Goal: Transaction & Acquisition: Purchase product/service

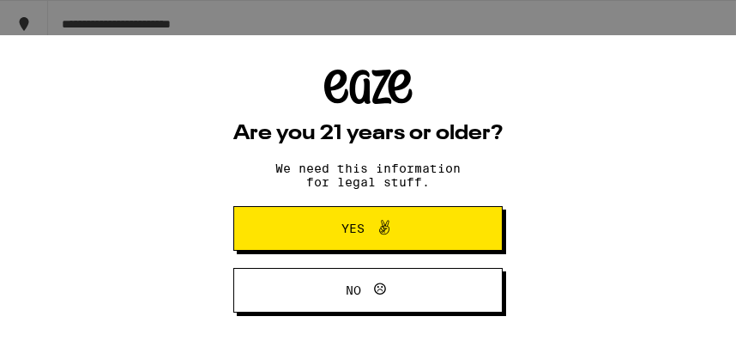
click at [390, 225] on icon at bounding box center [384, 227] width 21 height 21
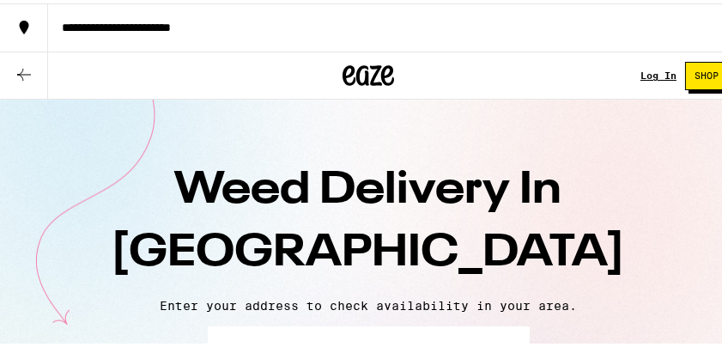
click at [273, 27] on div "**********" at bounding box center [385, 24] width 674 height 12
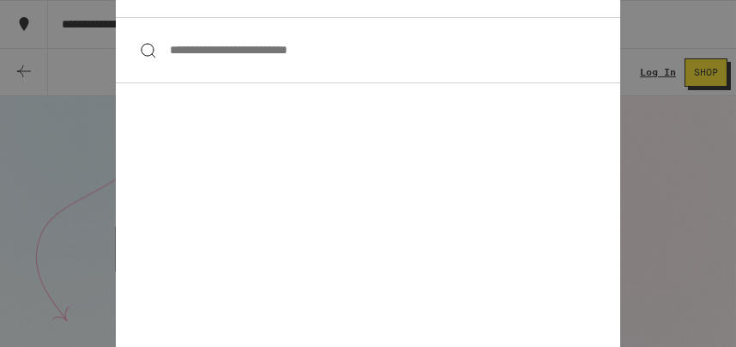
click at [161, 47] on input "**********" at bounding box center [368, 50] width 505 height 66
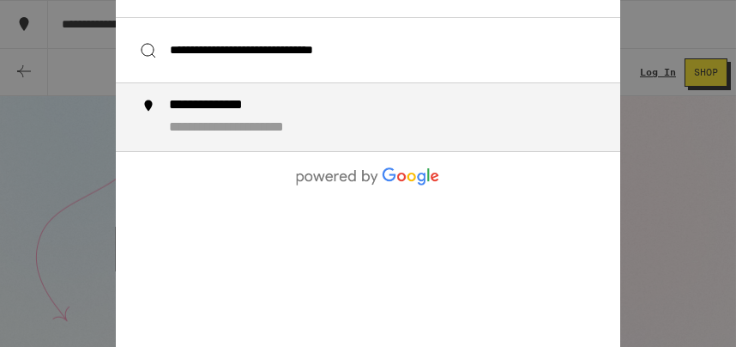
click at [141, 122] on div "**********" at bounding box center [373, 117] width 467 height 40
type input "**********"
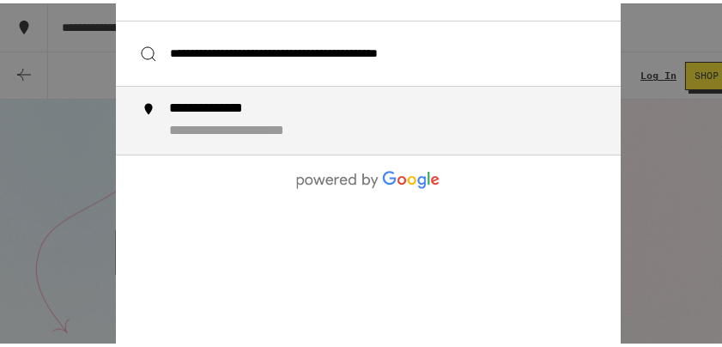
click at [169, 136] on div "**********" at bounding box center [266, 128] width 195 height 18
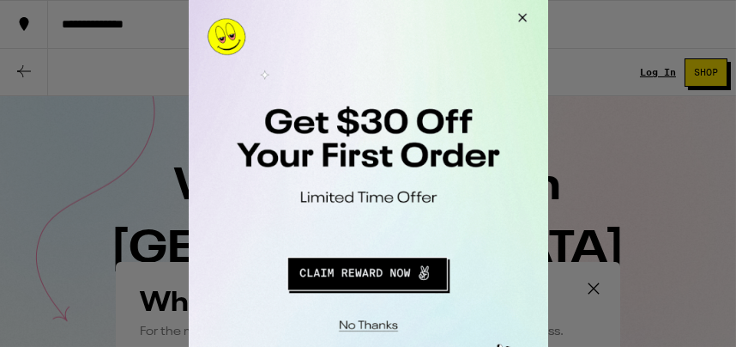
click at [356, 261] on button "Redirect to URL" at bounding box center [366, 271] width 299 height 41
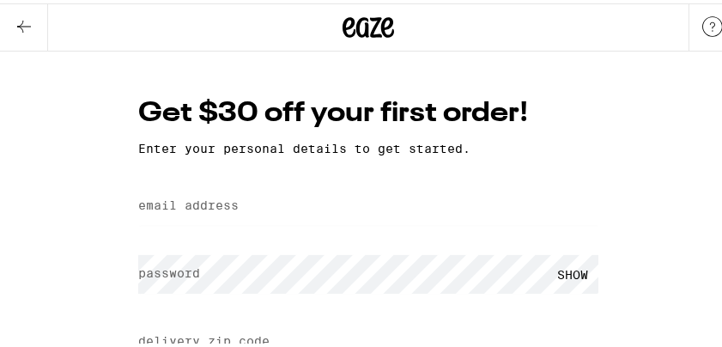
click at [210, 200] on label "email address" at bounding box center [188, 202] width 100 height 14
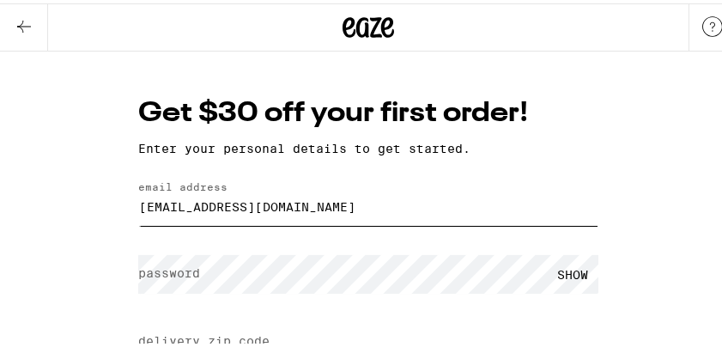
type input "JOEYBENOIT55@GMAIL.COM"
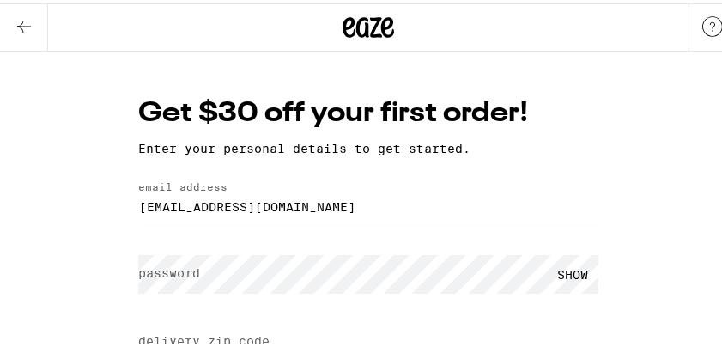
click at [144, 272] on label "password" at bounding box center [169, 270] width 62 height 14
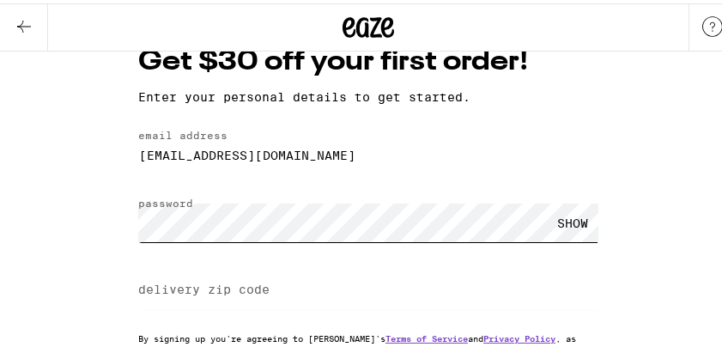
scroll to position [68, 0]
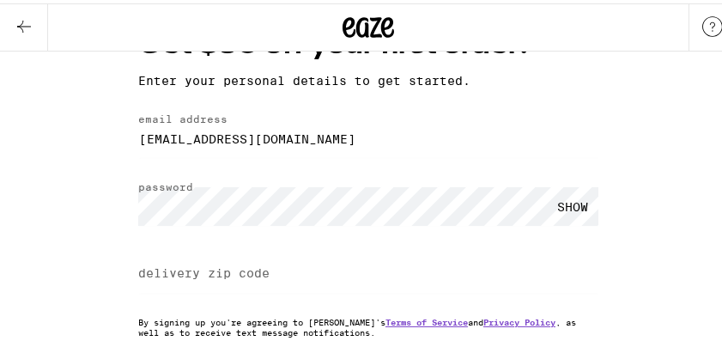
click at [153, 273] on label "delivery zip code" at bounding box center [203, 270] width 131 height 14
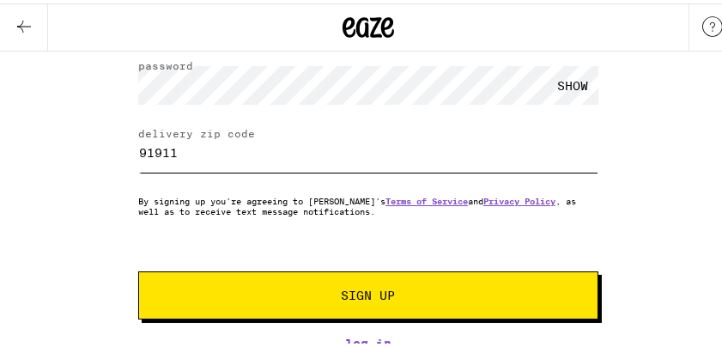
scroll to position [193, 0]
type input "91911"
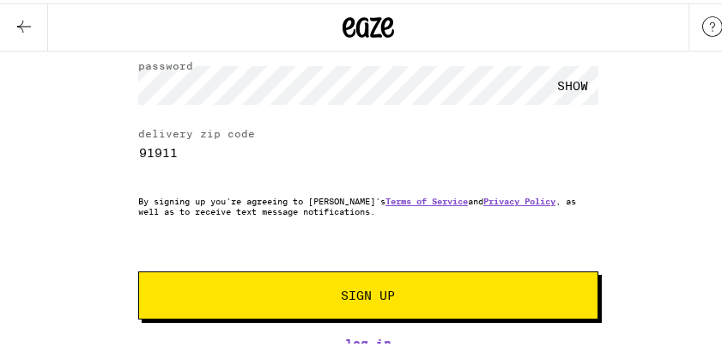
click at [373, 286] on span "Sign Up" at bounding box center [369, 292] width 54 height 12
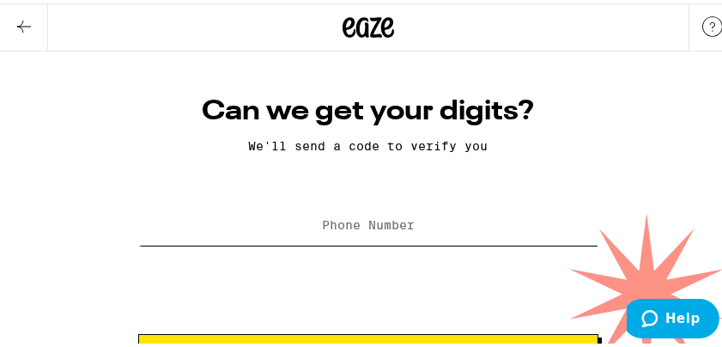
click at [482, 234] on input "Phone Number" at bounding box center [368, 222] width 460 height 39
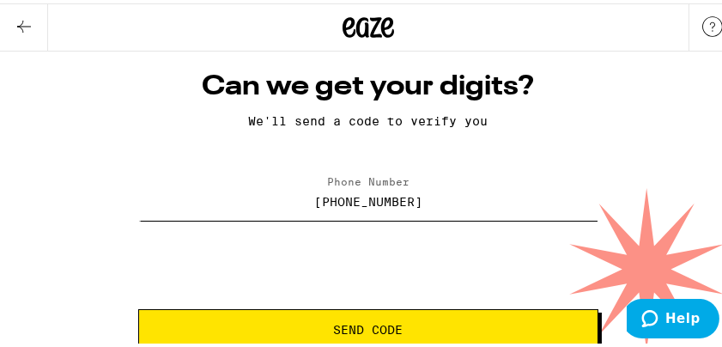
type input "(858) 416-6809"
click at [367, 322] on span "Send Code" at bounding box center [369, 326] width 70 height 12
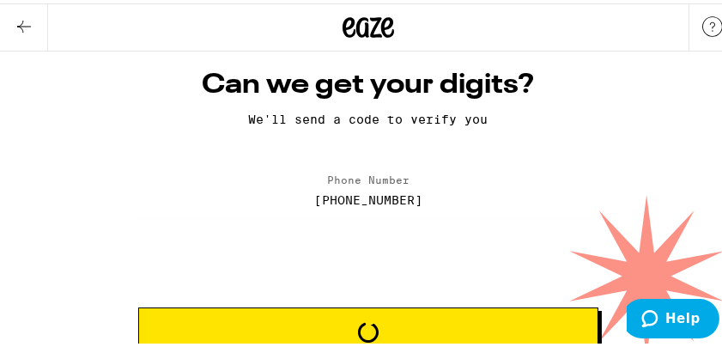
scroll to position [9, 0]
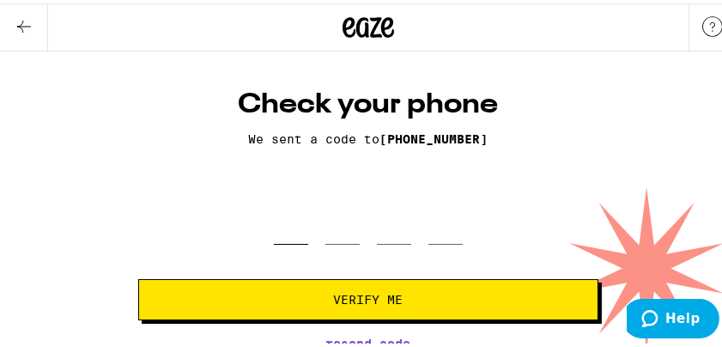
click at [279, 231] on input "tel" at bounding box center [291, 216] width 34 height 51
type input "2"
type input "3"
type input "9"
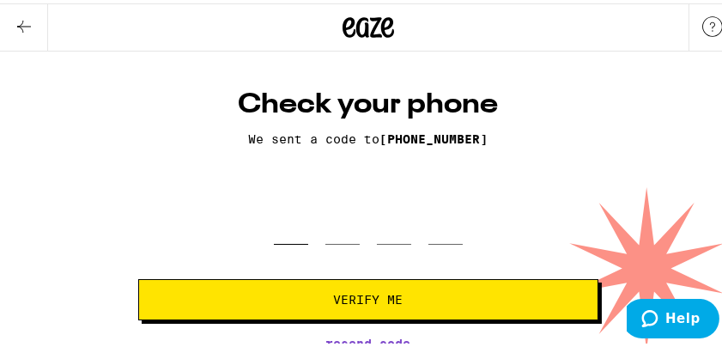
type input "6"
type input "8"
type input "6"
type input "5"
click at [368, 286] on button "Verify Me" at bounding box center [368, 296] width 460 height 41
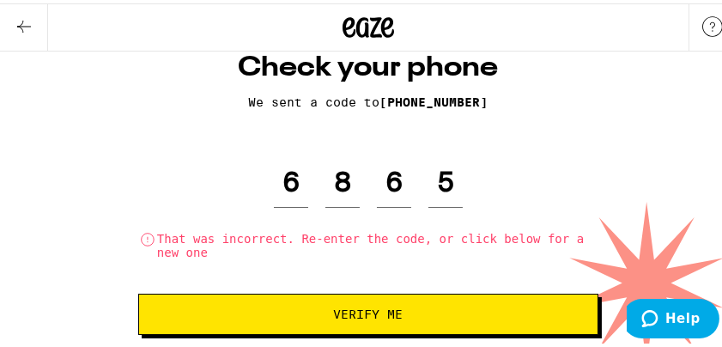
scroll to position [61, 0]
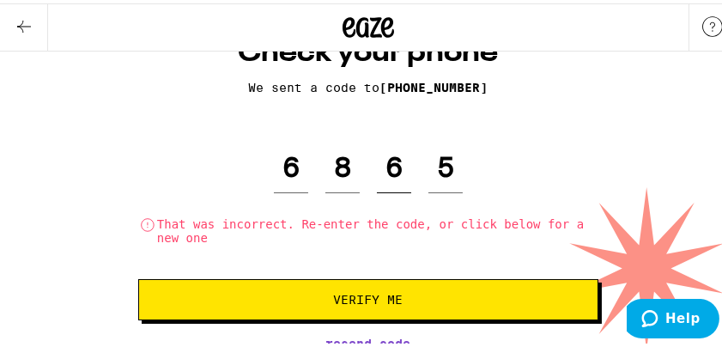
click at [391, 168] on input "6" at bounding box center [394, 164] width 34 height 51
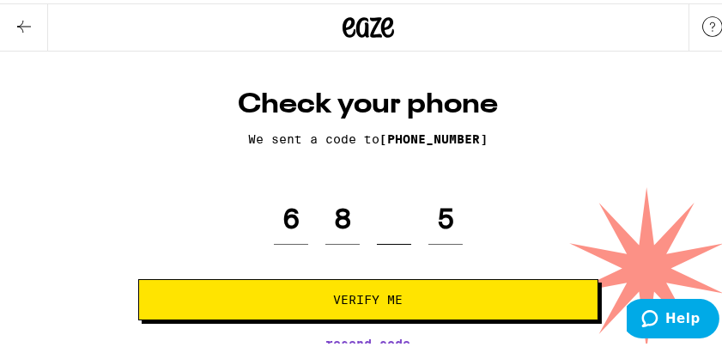
scroll to position [9, 0]
type input "3"
type input "5"
click at [388, 290] on span "Verify Me" at bounding box center [369, 296] width 70 height 12
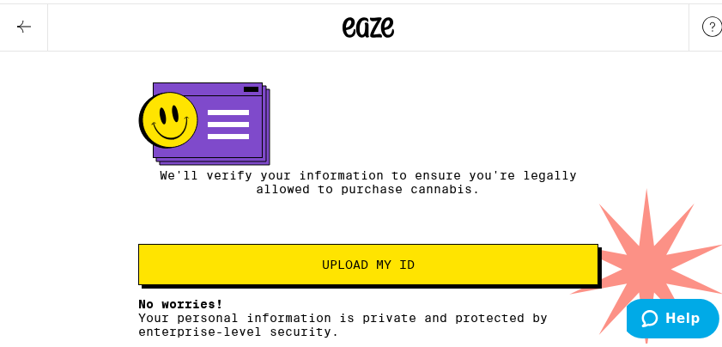
scroll to position [158, 0]
click at [366, 260] on span "Upload my ID" at bounding box center [368, 261] width 93 height 12
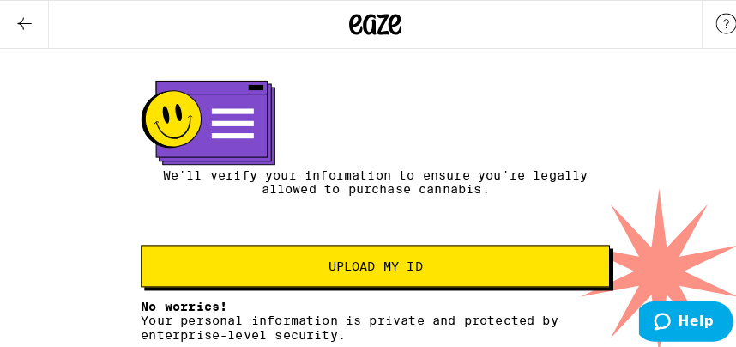
scroll to position [0, 0]
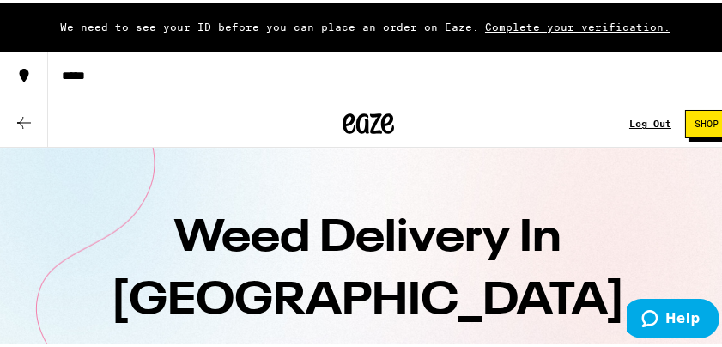
click at [546, 20] on span "Complete your verification." at bounding box center [577, 23] width 197 height 11
